Goal: Complete application form

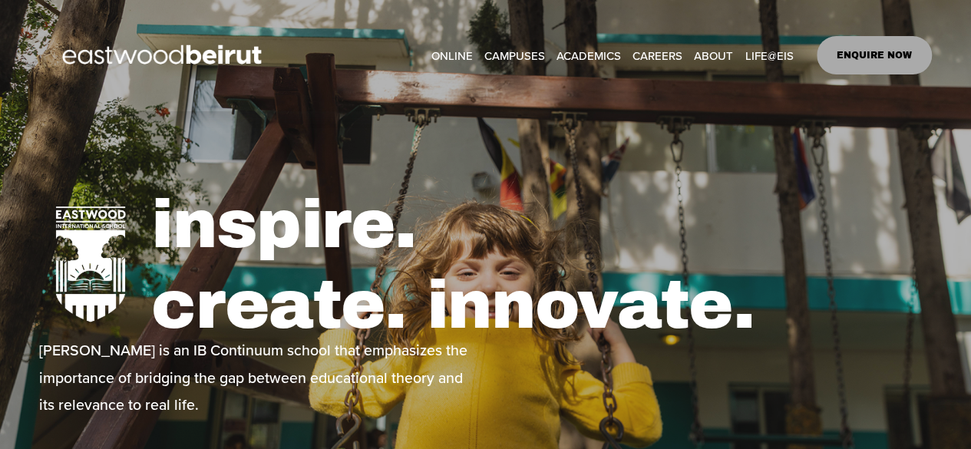
drag, startPoint x: 942, startPoint y: 188, endPoint x: 888, endPoint y: 101, distance: 103.1
click at [942, 186] on div "inspire. create. innovate. [PERSON_NAME] is an IB Continuum school that emphasi…" at bounding box center [485, 335] width 971 height 384
click at [869, 50] on link "ENQUIRE NOW" at bounding box center [874, 55] width 116 height 38
type input "*****"
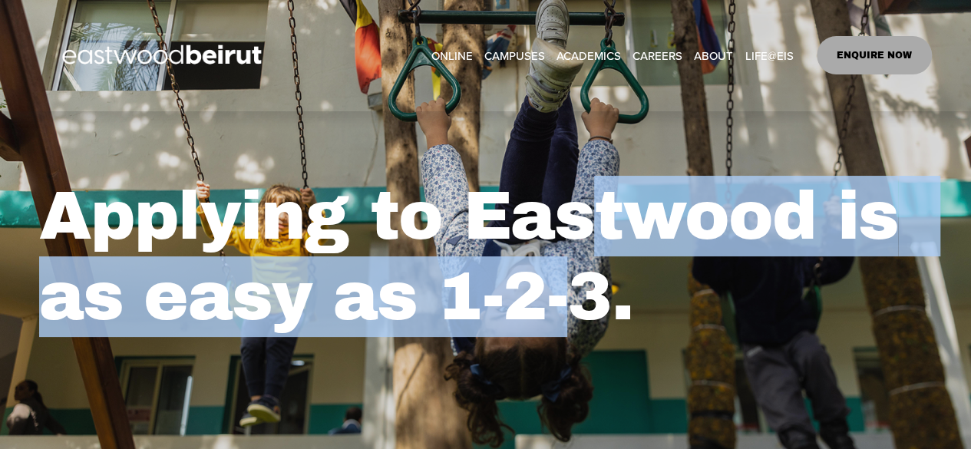
drag, startPoint x: 589, startPoint y: 217, endPoint x: 591, endPoint y: 308, distance: 90.6
click at [591, 308] on h1 "Applying to Eastwood is as easy as 1-2-3." at bounding box center [485, 257] width 893 height 162
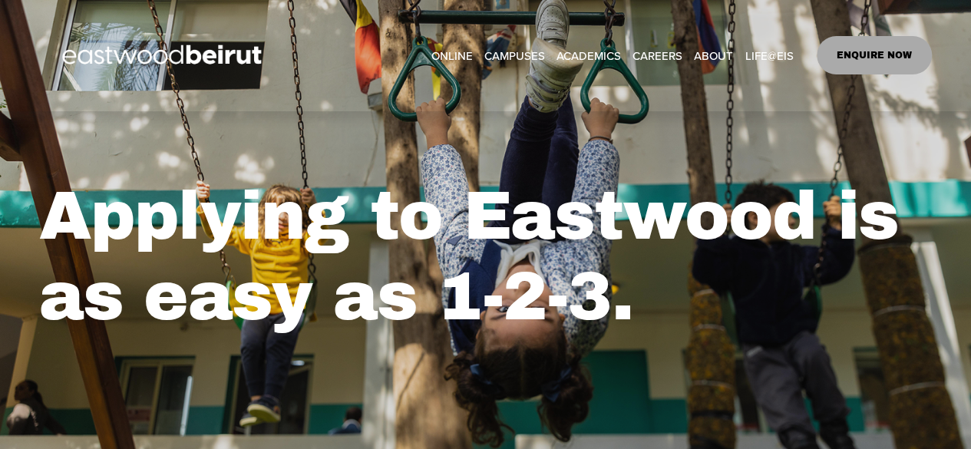
click at [606, 305] on h1 "Applying to Eastwood is as easy as 1-2-3." at bounding box center [485, 257] width 893 height 162
click at [584, 229] on h1 "Applying to Eastwood is as easy as 1-2-3." at bounding box center [485, 257] width 893 height 162
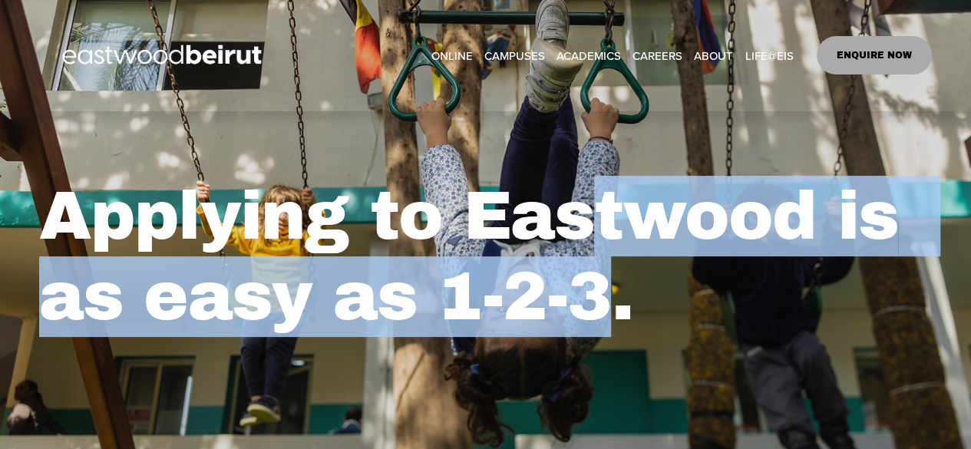
drag, startPoint x: 601, startPoint y: 223, endPoint x: 602, endPoint y: 302, distance: 78.3
click at [602, 302] on h1 "Applying to Eastwood is as easy as 1-2-3." at bounding box center [485, 257] width 893 height 162
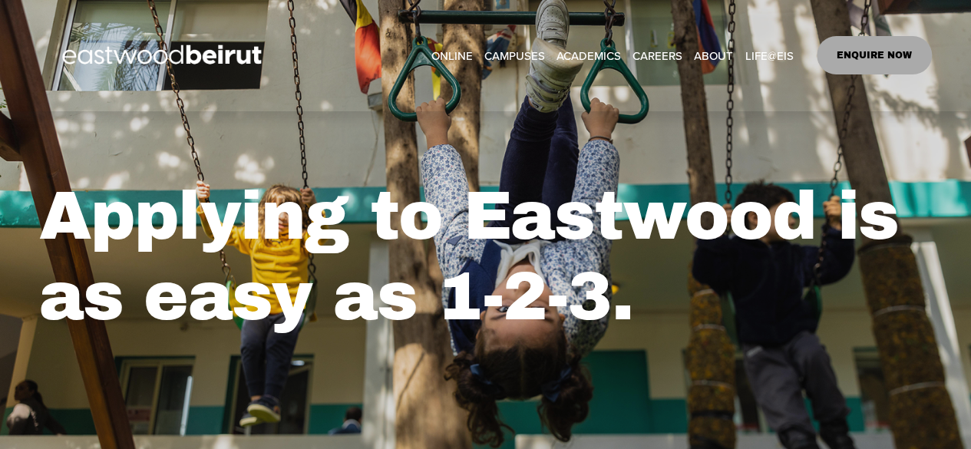
click at [634, 290] on h1 "Applying to Eastwood is as easy as 1-2-3." at bounding box center [485, 257] width 893 height 162
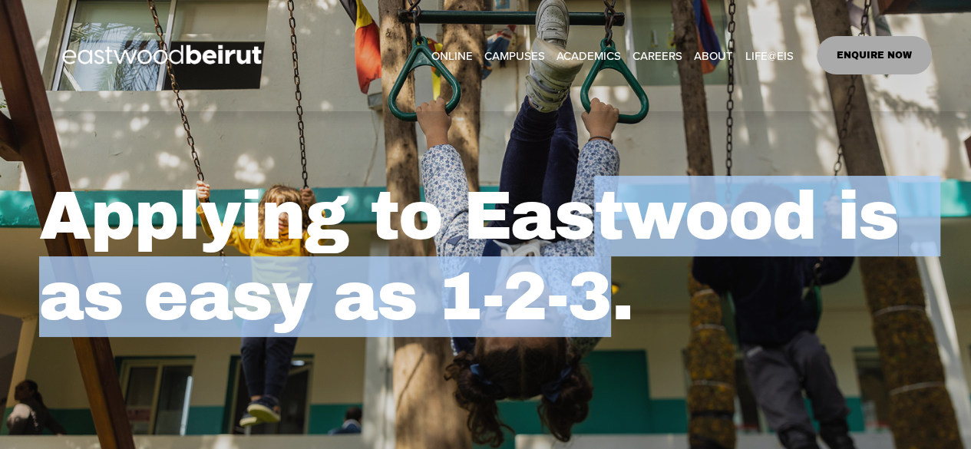
drag, startPoint x: 602, startPoint y: 232, endPoint x: 605, endPoint y: 289, distance: 56.9
click at [605, 289] on h1 "Applying to Eastwood is as easy as 1-2-3." at bounding box center [485, 257] width 893 height 162
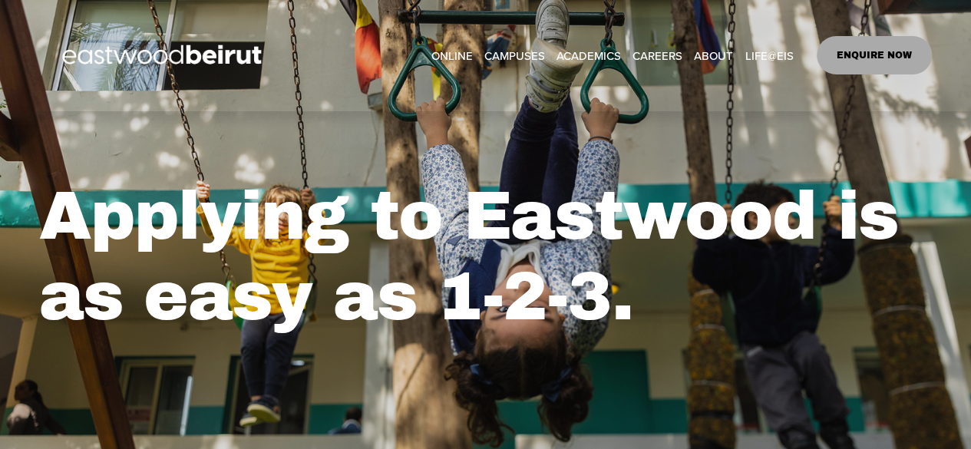
click at [554, 229] on h1 "Applying to Eastwood is as easy as 1-2-3." at bounding box center [485, 257] width 893 height 162
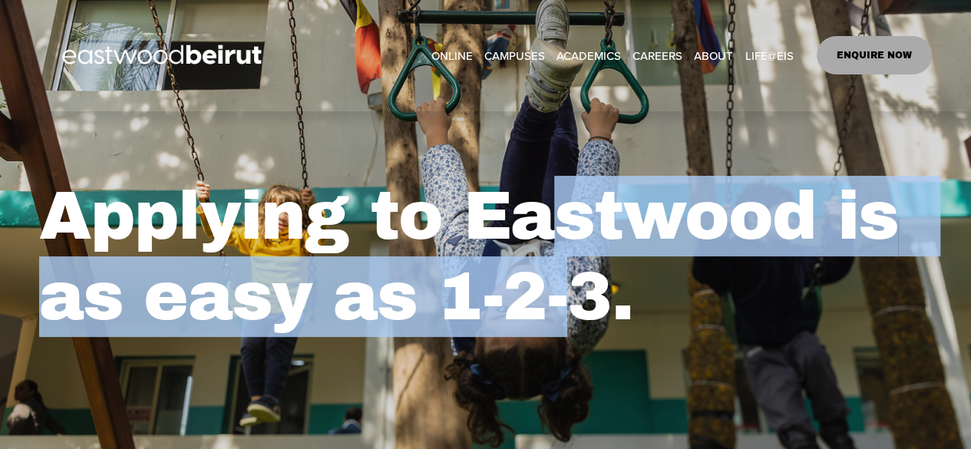
drag, startPoint x: 561, startPoint y: 220, endPoint x: 565, endPoint y: 292, distance: 72.2
click at [565, 292] on h1 "Applying to Eastwood is as easy as 1-2-3." at bounding box center [485, 257] width 893 height 162
click at [569, 289] on h1 "Applying to Eastwood is as easy as 1-2-3." at bounding box center [485, 257] width 893 height 162
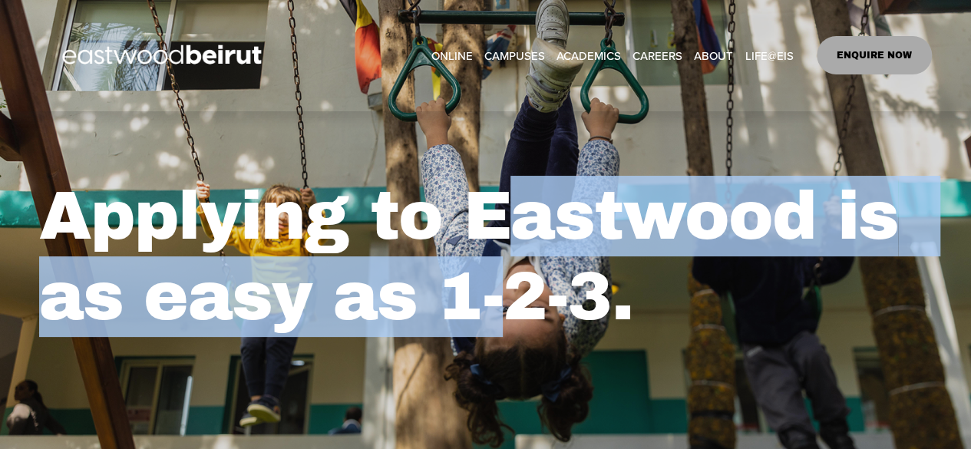
drag, startPoint x: 528, startPoint y: 222, endPoint x: 525, endPoint y: 285, distance: 63.0
click at [525, 285] on h1 "Applying to Eastwood is as easy as 1-2-3." at bounding box center [485, 257] width 893 height 162
click at [526, 277] on h1 "Applying to Eastwood is as easy as 1-2-3." at bounding box center [485, 257] width 893 height 162
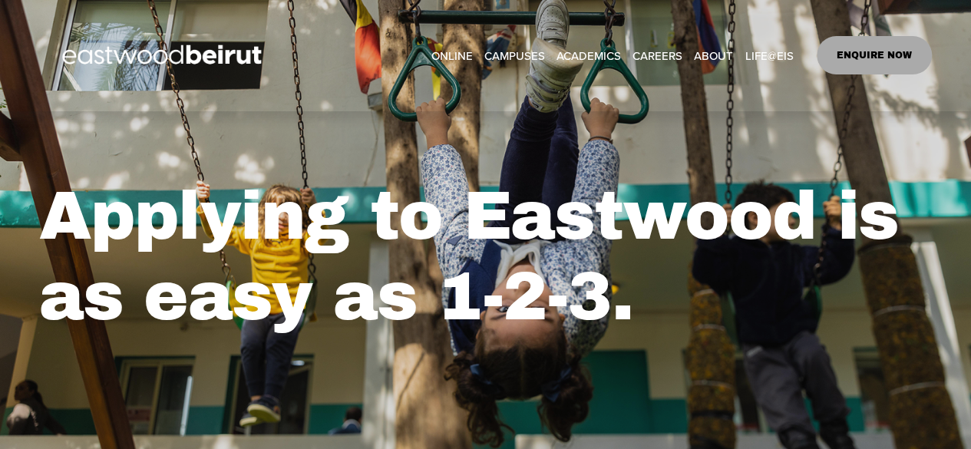
drag, startPoint x: 485, startPoint y: 222, endPoint x: 505, endPoint y: 229, distance: 21.1
click at [492, 225] on h1 "Applying to Eastwood is as easy as 1-2-3." at bounding box center [485, 257] width 893 height 162
click at [533, 234] on h1 "Applying to Eastwood is as easy as 1-2-3." at bounding box center [485, 257] width 893 height 162
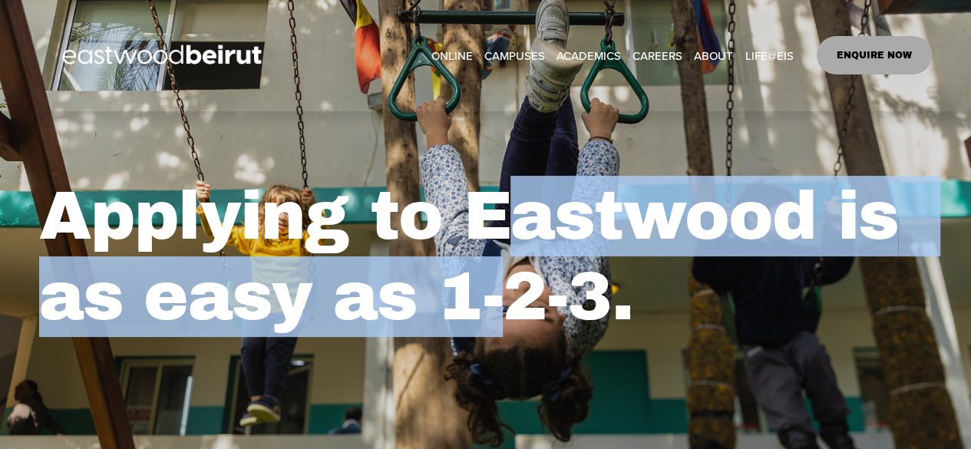
drag, startPoint x: 522, startPoint y: 225, endPoint x: 523, endPoint y: 301, distance: 76.0
click at [523, 301] on h1 "Applying to Eastwood is as easy as 1-2-3." at bounding box center [485, 257] width 893 height 162
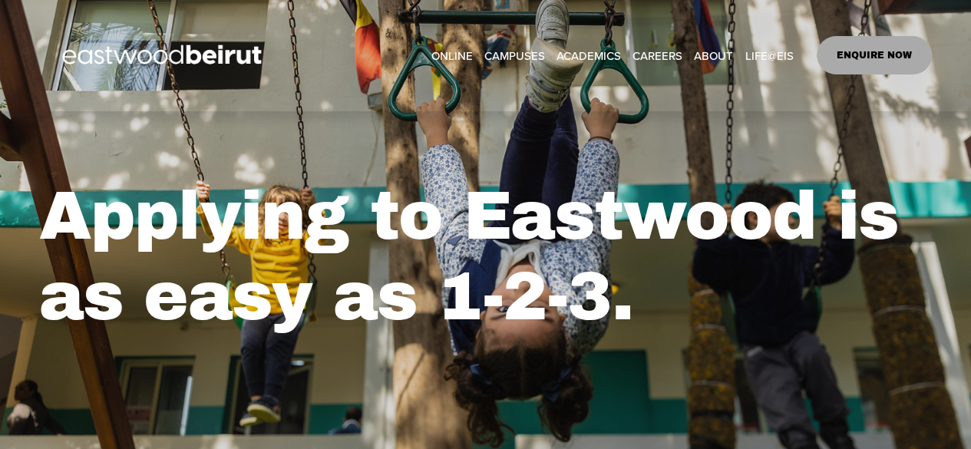
click at [547, 296] on h1 "Applying to Eastwood is as easy as 1-2-3." at bounding box center [485, 257] width 893 height 162
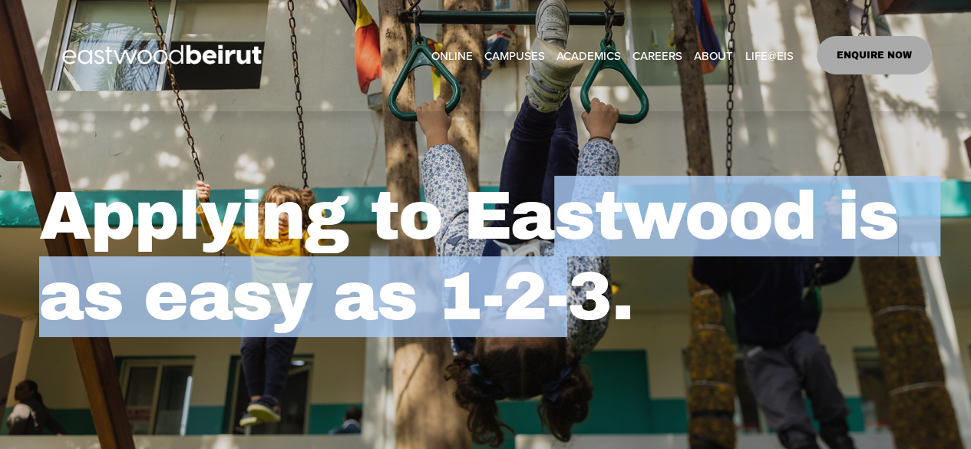
drag, startPoint x: 559, startPoint y: 239, endPoint x: 565, endPoint y: 295, distance: 57.1
click at [565, 295] on h1 "Applying to Eastwood is as easy as 1-2-3." at bounding box center [485, 257] width 893 height 162
click at [609, 185] on h1 "Applying to Eastwood is as easy as 1-2-3." at bounding box center [485, 257] width 893 height 162
